Goal: Task Accomplishment & Management: Manage account settings

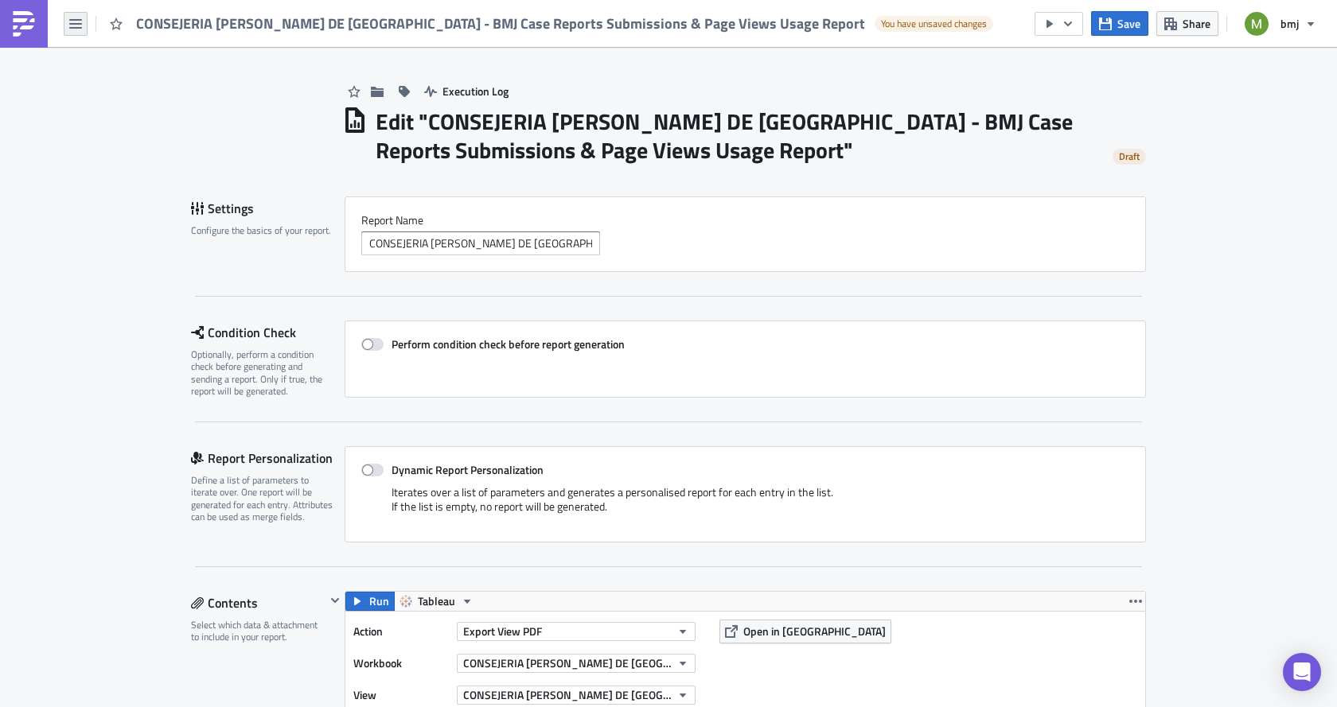
click at [79, 21] on icon "button" at bounding box center [75, 24] width 13 height 13
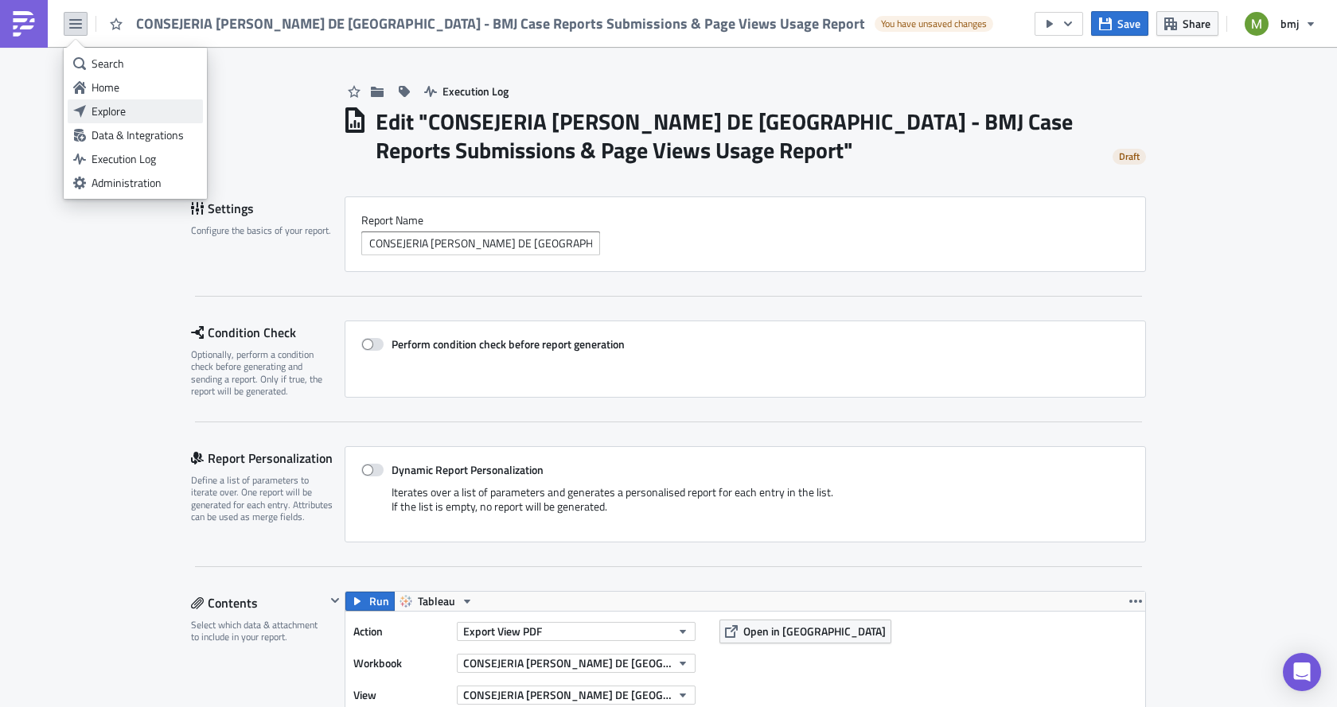
click at [116, 107] on div "Explore" at bounding box center [145, 111] width 106 height 16
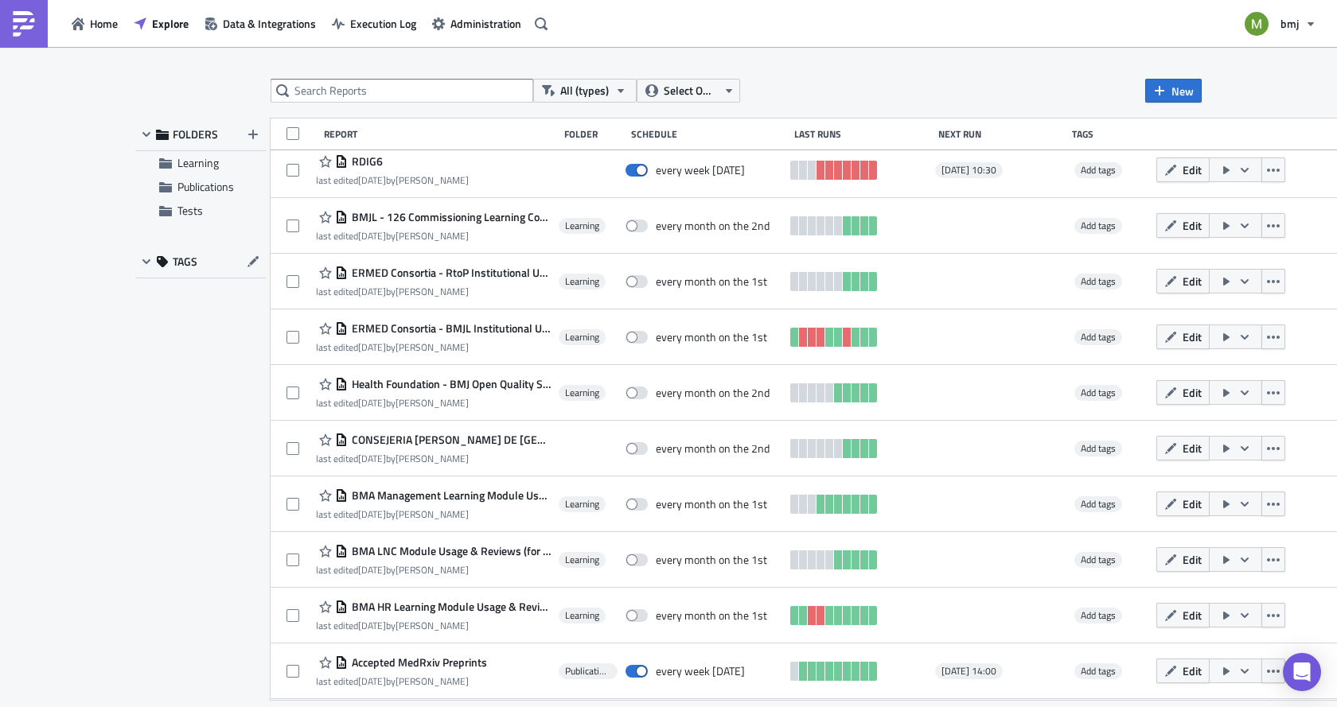
scroll to position [637, 0]
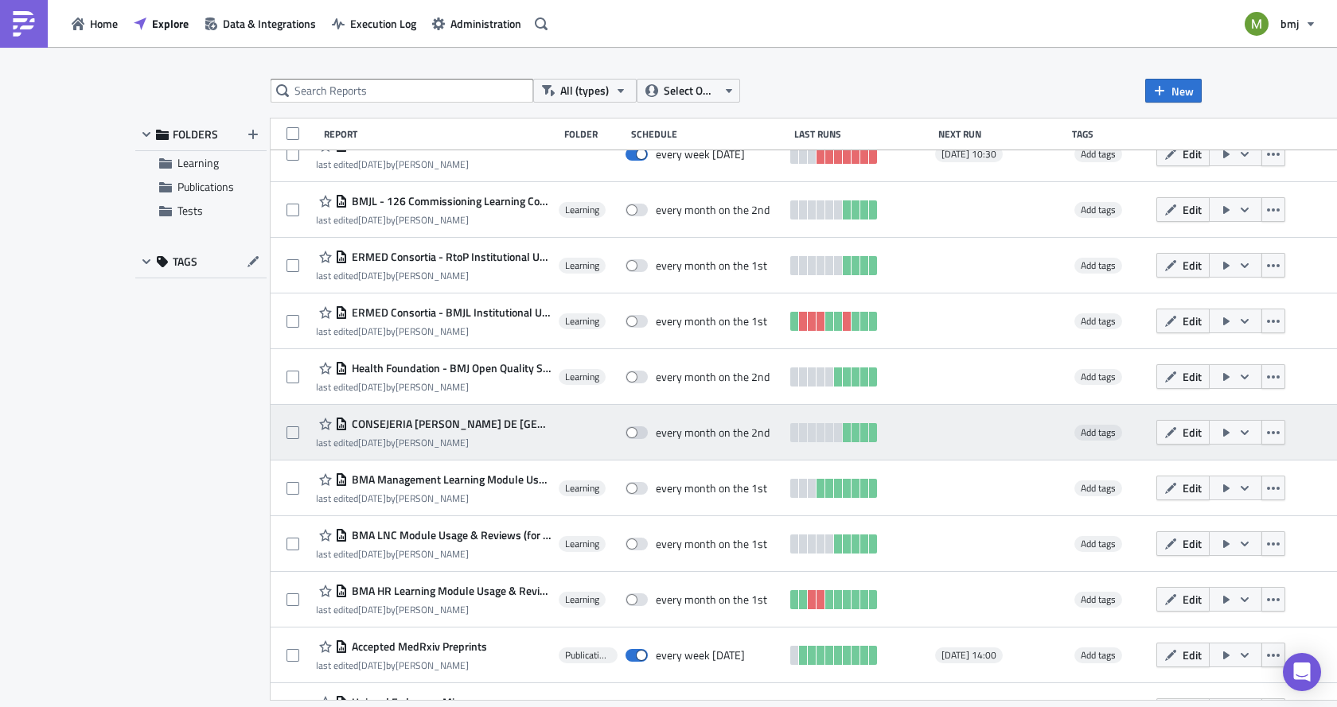
click at [507, 428] on span "CONSEJERIA [PERSON_NAME] DE [GEOGRAPHIC_DATA] - BMJ Case Reports Submissions & …" at bounding box center [449, 424] width 203 height 14
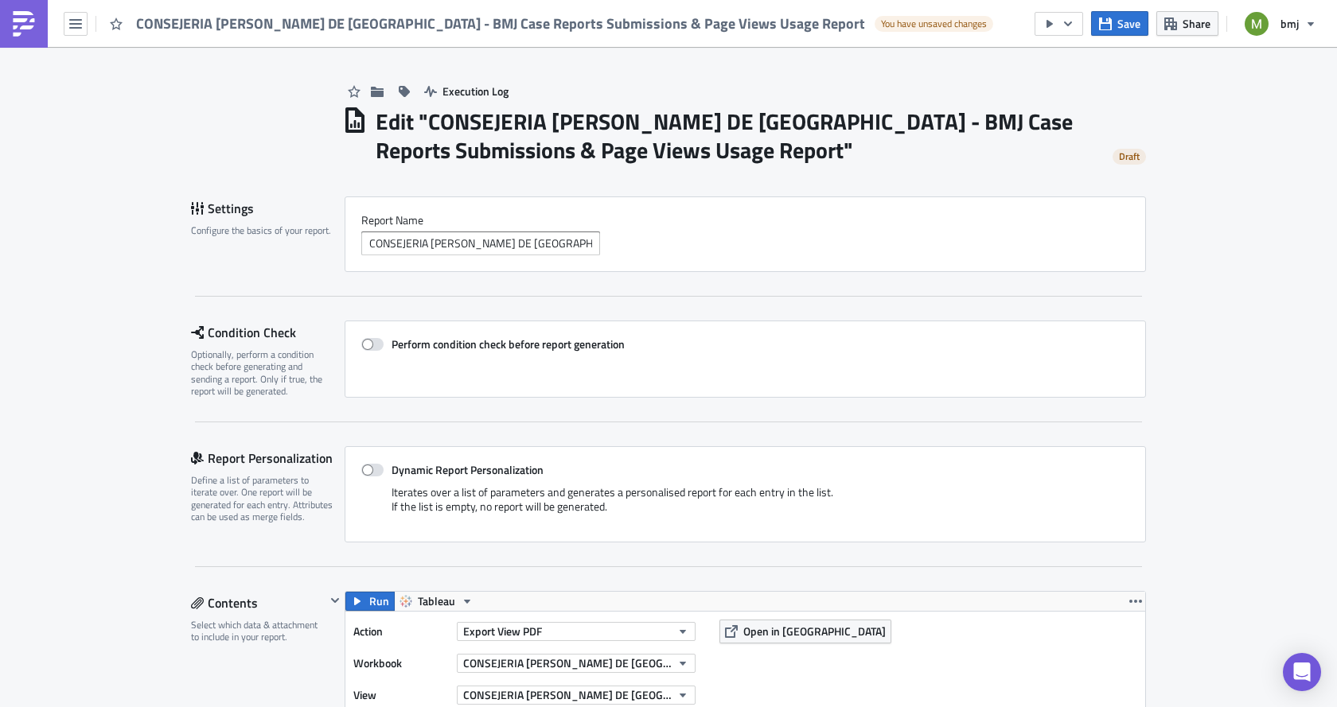
scroll to position [80, 0]
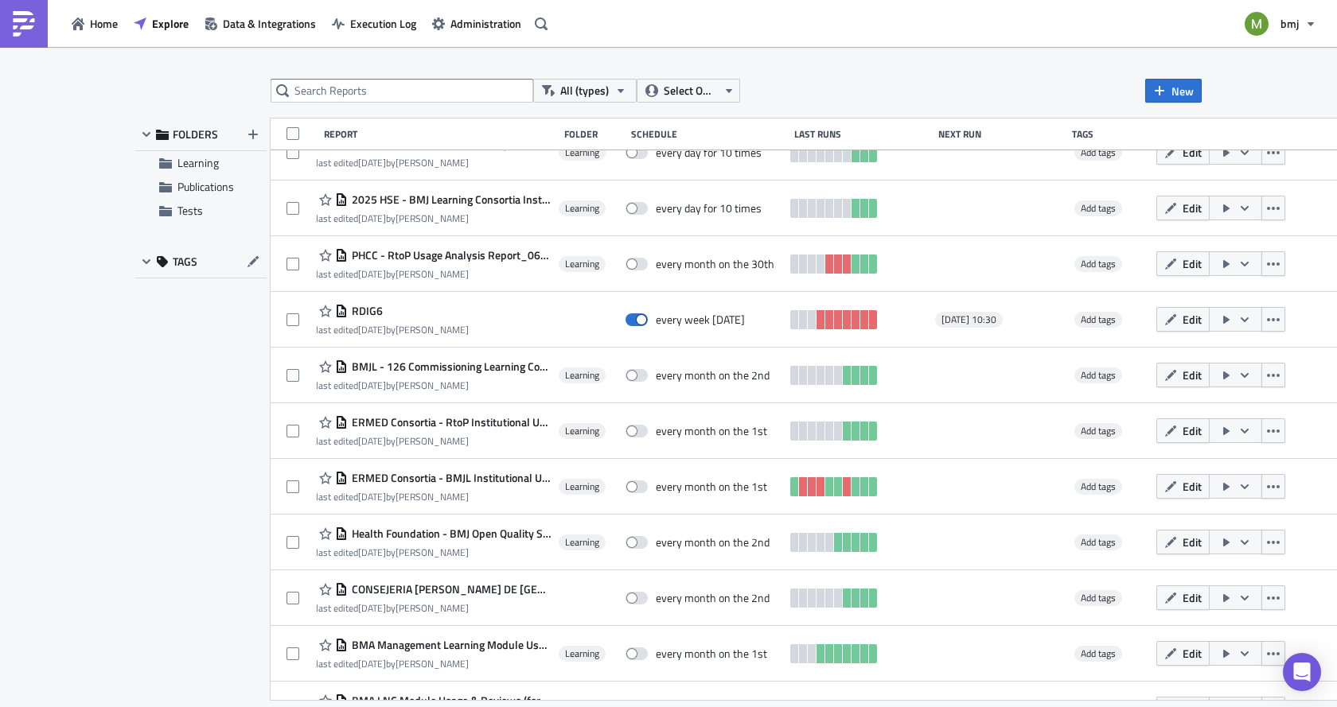
scroll to position [564, 0]
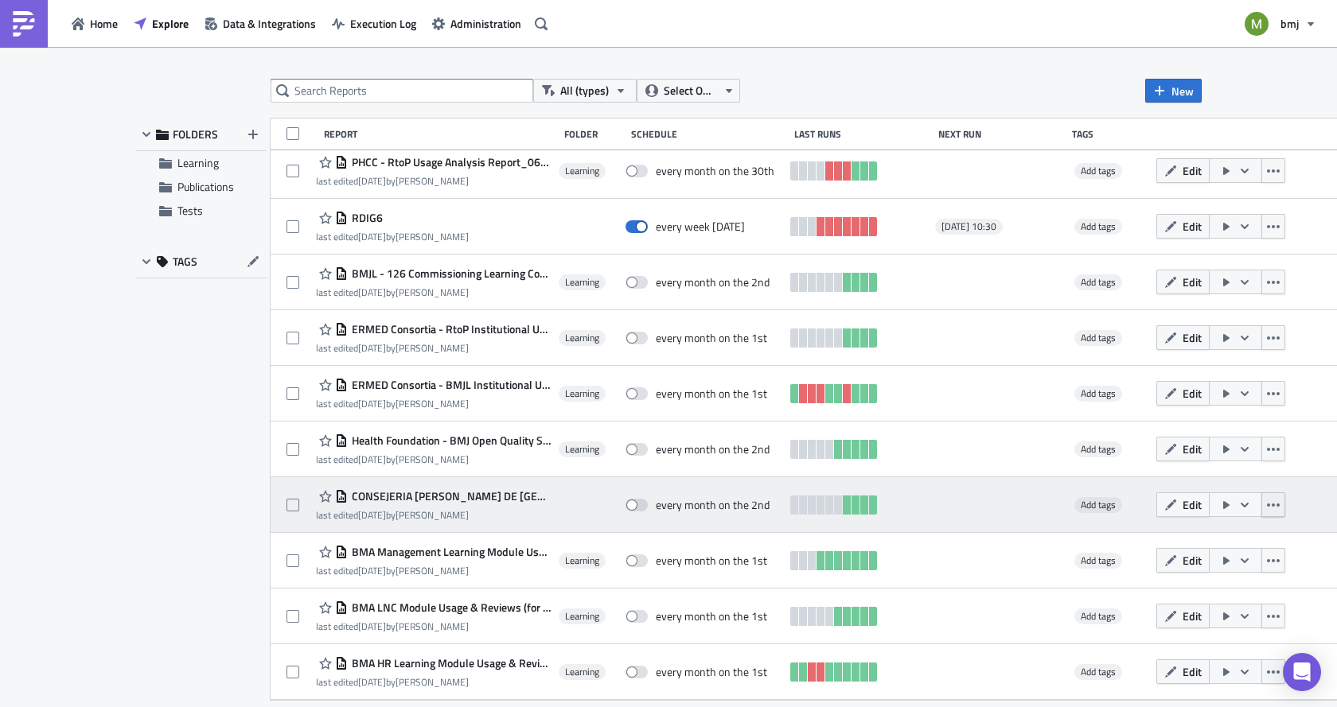
click at [1267, 508] on icon "button" at bounding box center [1273, 505] width 13 height 13
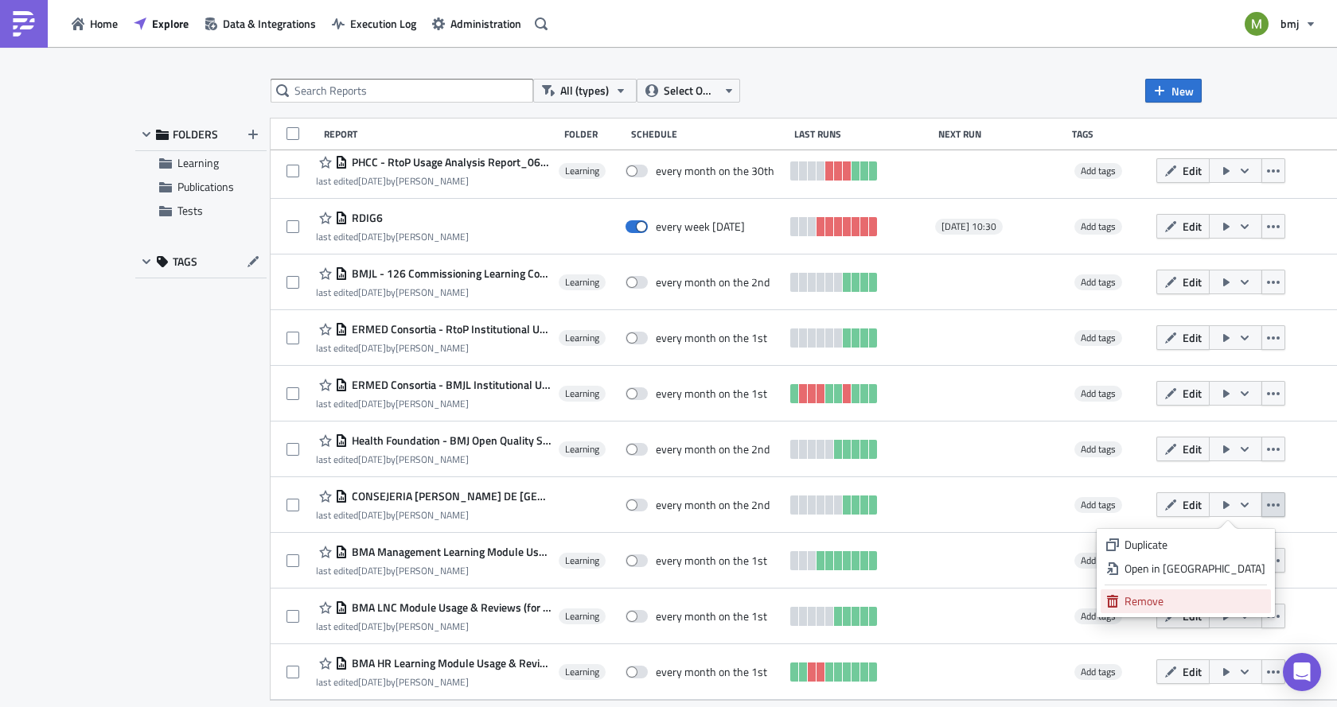
click at [1173, 602] on div "Remove" at bounding box center [1194, 602] width 141 height 16
